Goal: Check status: Check status

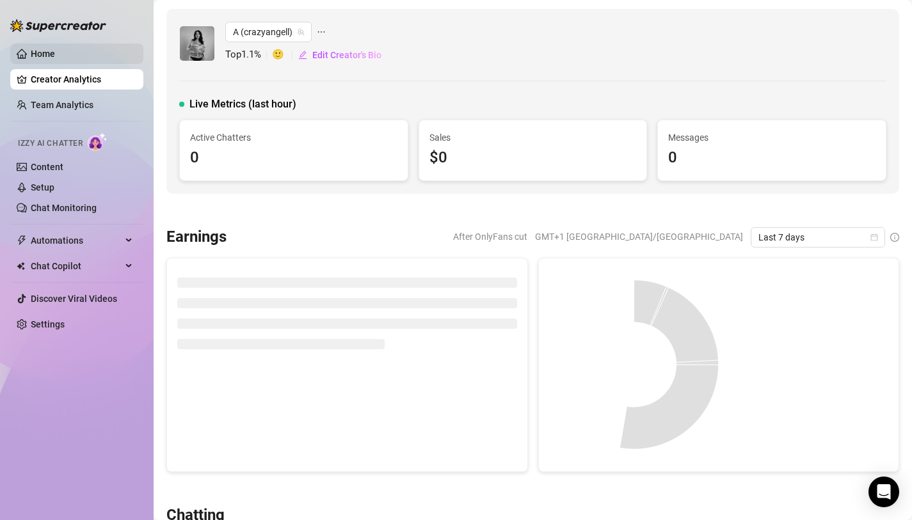
click at [55, 59] on link "Home" at bounding box center [43, 54] width 24 height 10
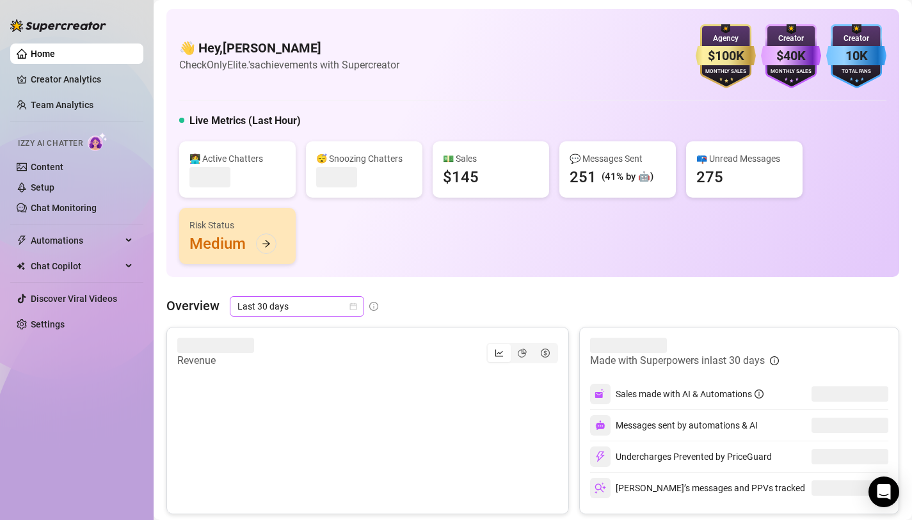
click at [351, 308] on icon "calendar" at bounding box center [353, 307] width 8 height 8
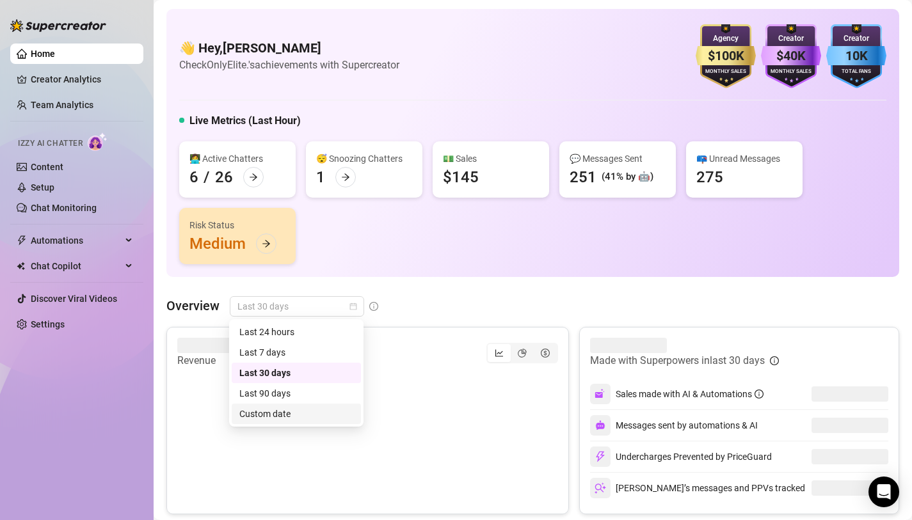
click at [286, 413] on div "Custom date" at bounding box center [296, 414] width 114 height 14
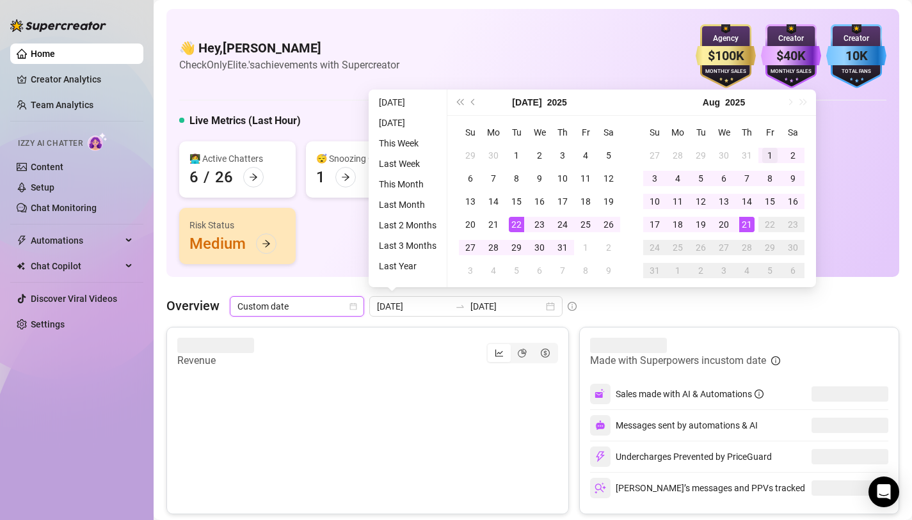
type input "[DATE]"
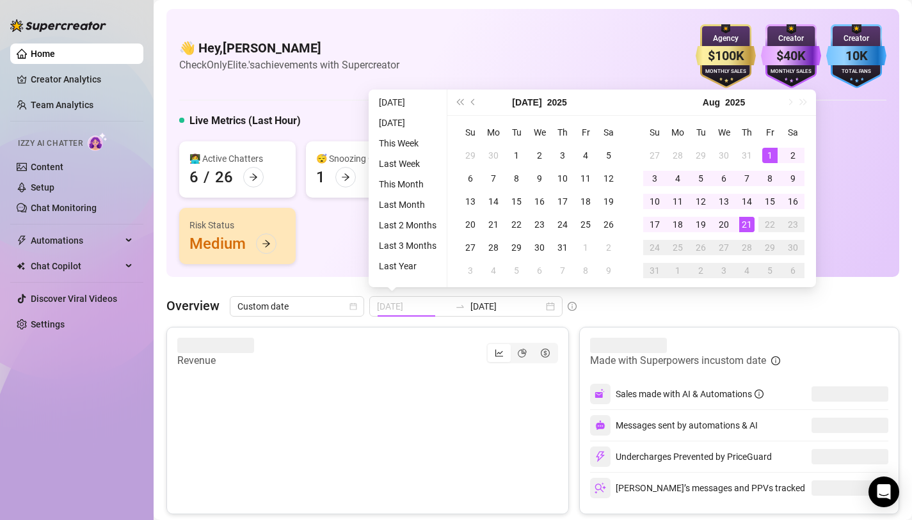
click at [770, 156] on div "1" at bounding box center [769, 155] width 15 height 15
type input "[DATE]"
click at [745, 218] on div "21" at bounding box center [746, 224] width 15 height 15
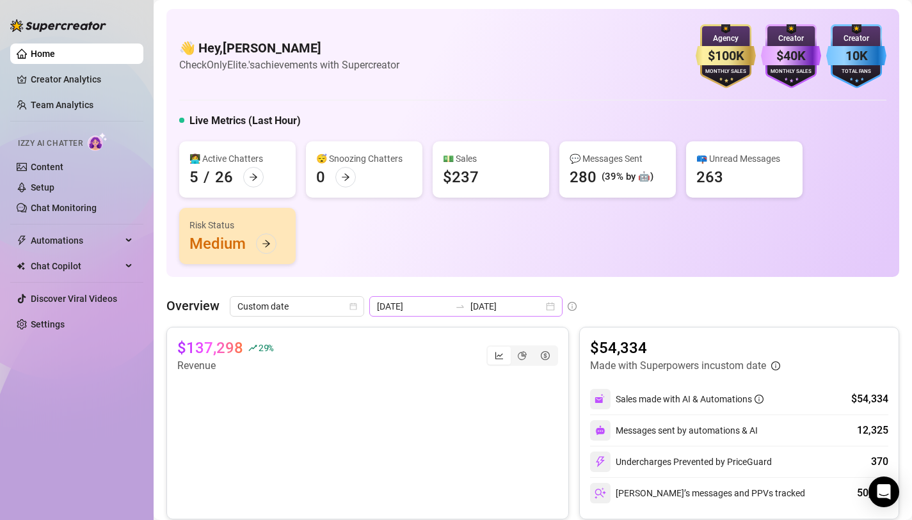
click at [521, 305] on div "[DATE] [DATE]" at bounding box center [465, 306] width 193 height 20
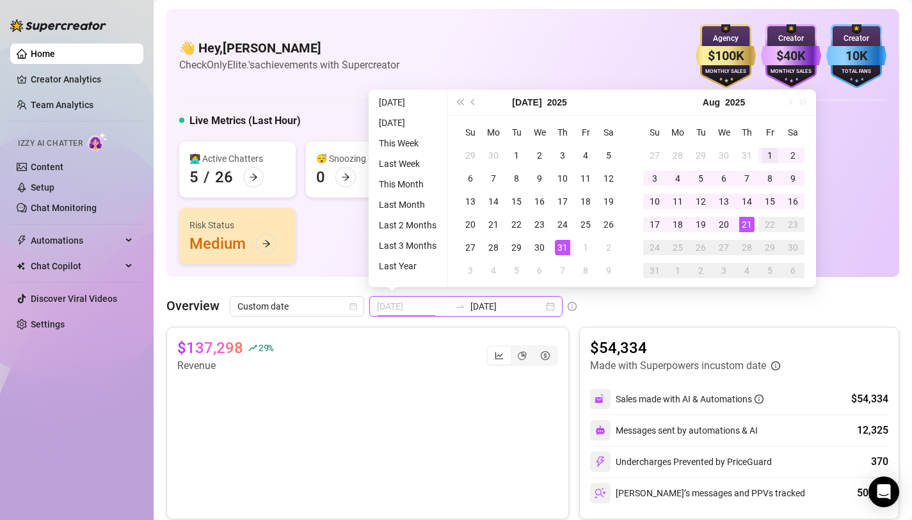
type input "[DATE]"
click at [764, 155] on div "1" at bounding box center [769, 155] width 15 height 15
type input "[DATE]"
click at [744, 223] on div "21" at bounding box center [746, 224] width 15 height 15
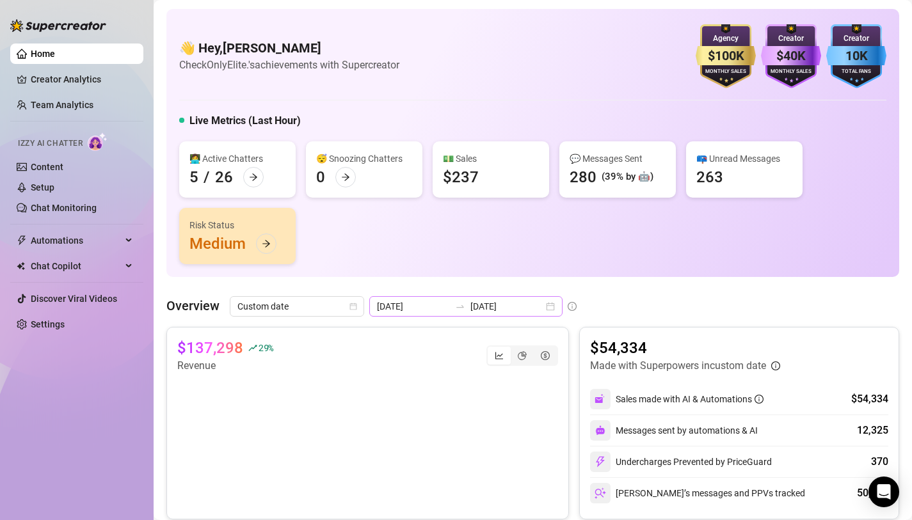
click at [513, 306] on div "[DATE] [DATE]" at bounding box center [465, 306] width 193 height 20
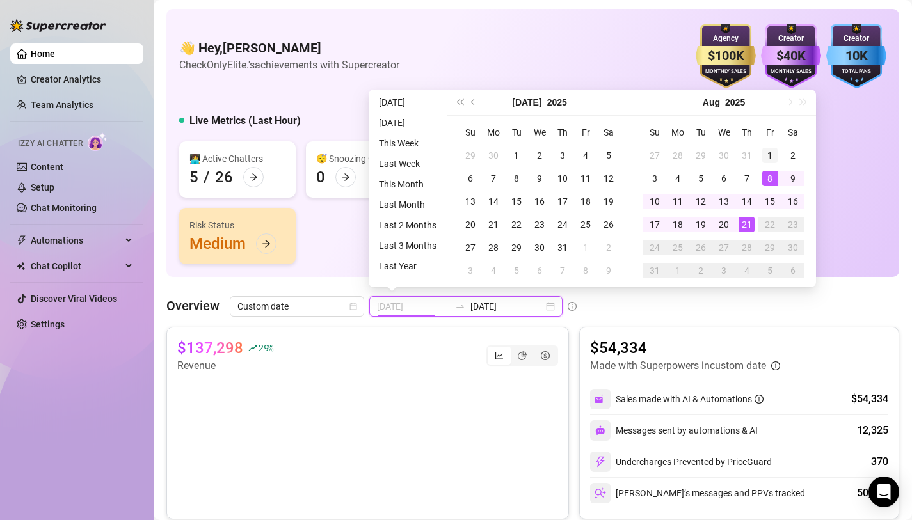
type input "[DATE]"
click at [772, 148] on div "1" at bounding box center [769, 155] width 15 height 15
type input "[DATE]"
click at [739, 219] on div "21" at bounding box center [746, 224] width 15 height 15
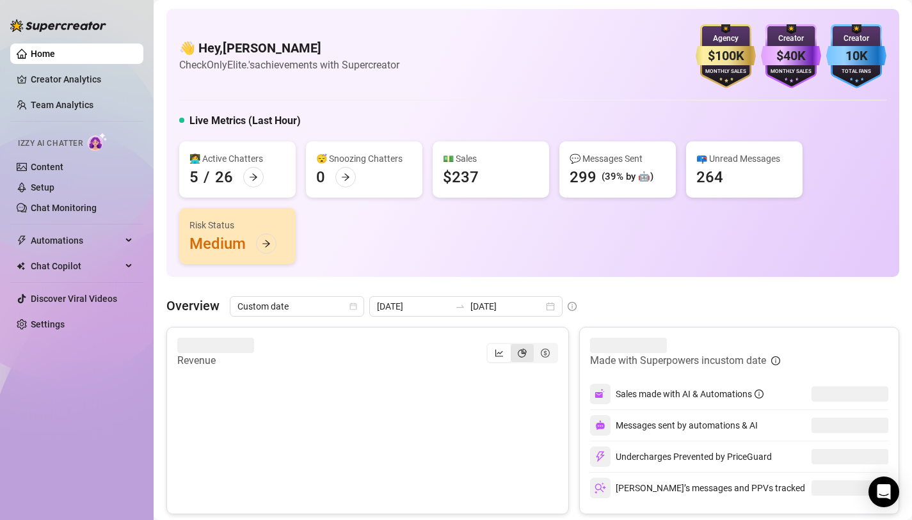
click at [519, 356] on icon "pie-chart" at bounding box center [522, 353] width 9 height 9
click at [514, 346] on input "segmented control" at bounding box center [514, 346] width 0 height 0
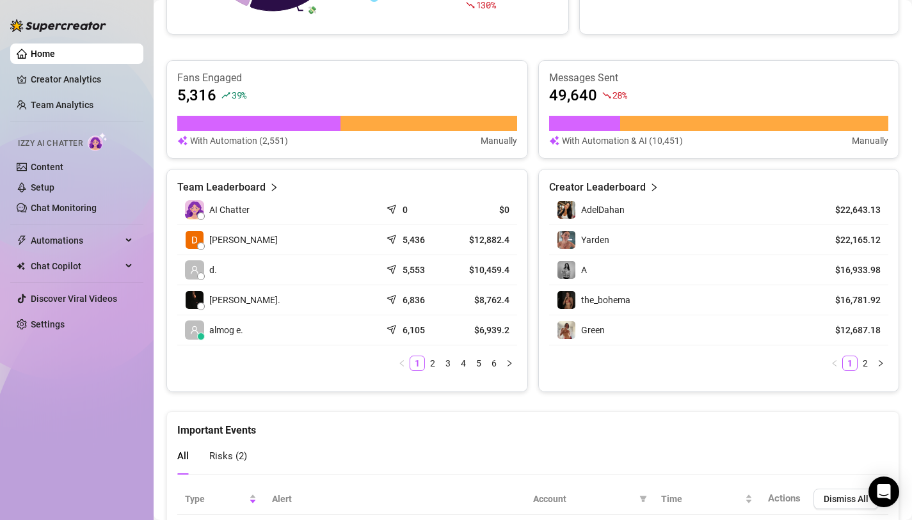
scroll to position [513, 0]
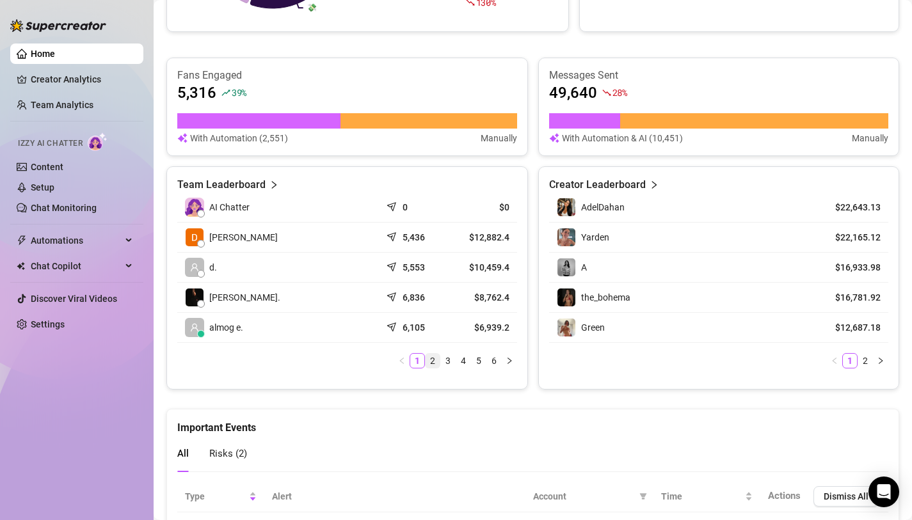
click at [431, 363] on link "2" at bounding box center [432, 361] width 14 height 14
click at [423, 362] on link "1" at bounding box center [417, 361] width 14 height 14
click at [868, 362] on link "2" at bounding box center [865, 361] width 14 height 14
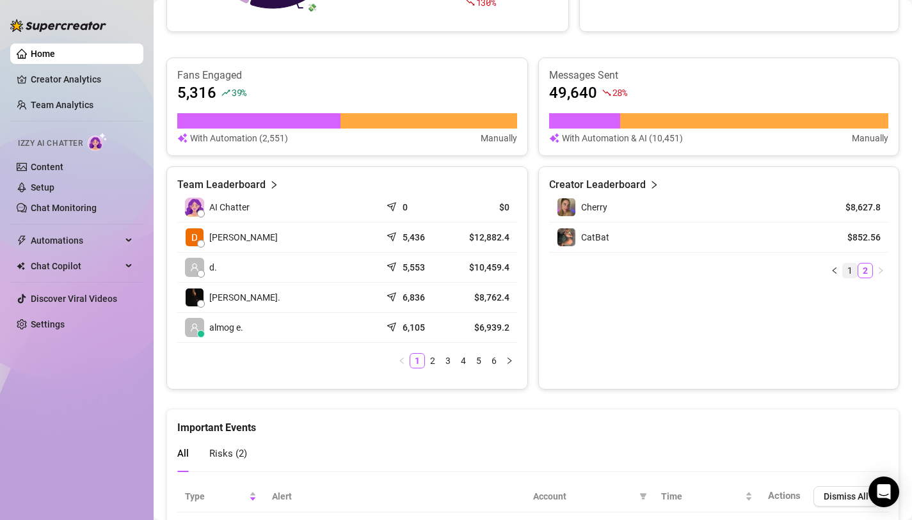
click at [854, 268] on link "1" at bounding box center [850, 271] width 14 height 14
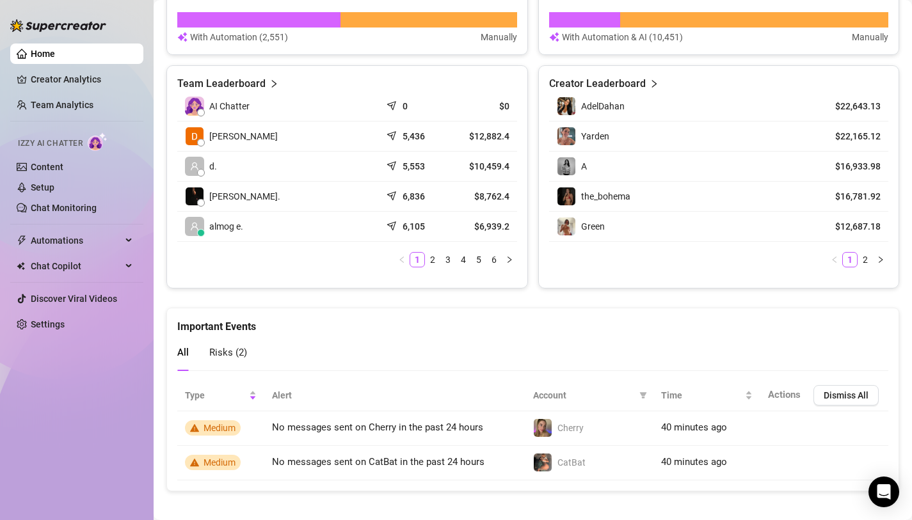
scroll to position [623, 0]
